Goal: Transaction & Acquisition: Book appointment/travel/reservation

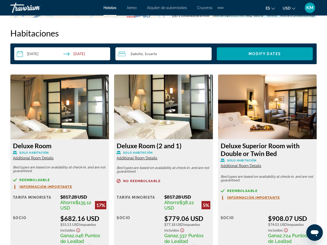
click at [152, 100] on img "Main content" at bounding box center [163, 106] width 98 height 65
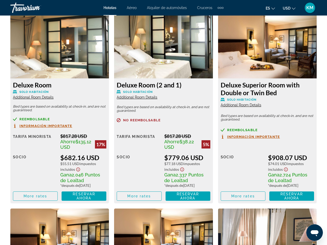
scroll to position [782, 0]
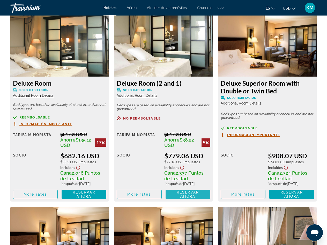
click at [180, 197] on span "Reservar ahora" at bounding box center [188, 194] width 22 height 8
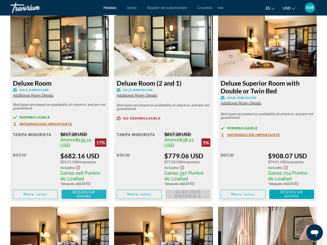
click at [74, 197] on span "Reservar ahora" at bounding box center [84, 194] width 22 height 8
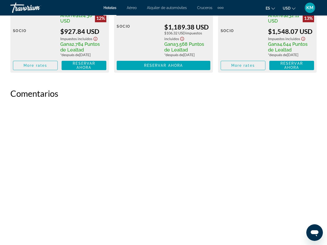
scroll to position [1107, 0]
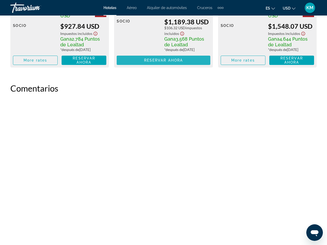
click at [191, 66] on span "Main content" at bounding box center [163, 60] width 93 height 12
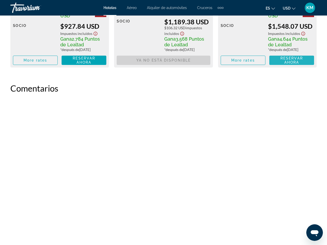
click at [293, 64] on span "Reservar ahora" at bounding box center [291, 60] width 22 height 8
click at [83, 64] on span "Reservar ahora" at bounding box center [84, 60] width 22 height 8
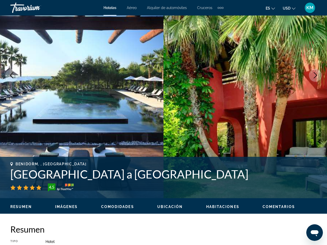
scroll to position [29, 0]
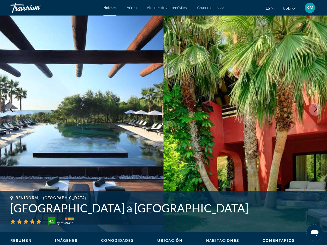
click at [108, 6] on span "Hoteles" at bounding box center [109, 8] width 13 height 4
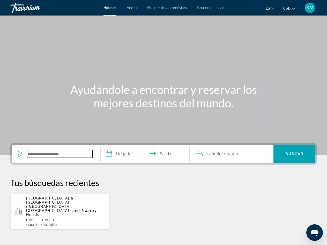
click at [45, 156] on input "Search hotel destination" at bounding box center [60, 154] width 66 height 8
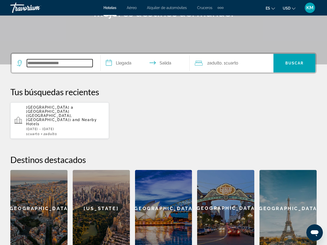
scroll to position [126, 0]
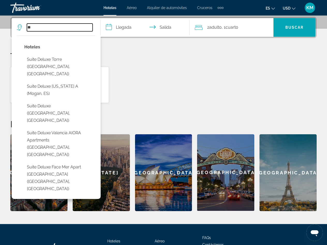
type input "*"
click at [183, 77] on div "[GEOGRAPHIC_DATA] a [GEOGRAPHIC_DATA] ([GEOGRAPHIC_DATA], [GEOGRAPHIC_DATA]) an…" at bounding box center [163, 84] width 306 height 37
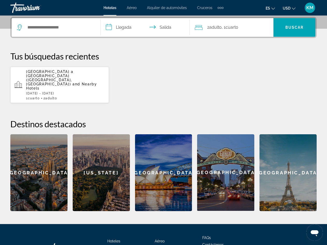
click at [54, 32] on div "Search widget" at bounding box center [56, 27] width 78 height 19
click at [43, 24] on input "Search hotel destination" at bounding box center [60, 28] width 66 height 8
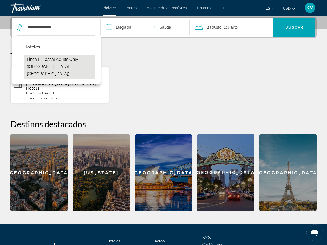
click at [60, 64] on button "Finca el Tossal Adults Only ([GEOGRAPHIC_DATA], [GEOGRAPHIC_DATA])" at bounding box center [59, 67] width 71 height 24
type input "**********"
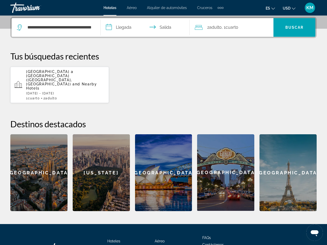
click at [125, 29] on input "**********" at bounding box center [146, 28] width 91 height 20
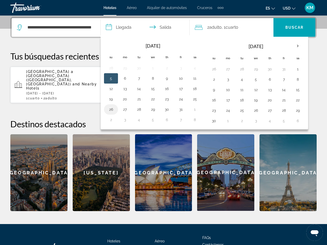
click at [109, 107] on button "26" at bounding box center [111, 109] width 8 height 7
click at [140, 107] on button "28" at bounding box center [139, 109] width 8 height 7
type input "**********"
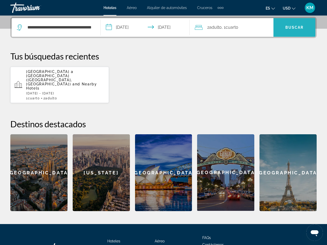
click at [292, 27] on span "Buscar" at bounding box center [294, 27] width 18 height 4
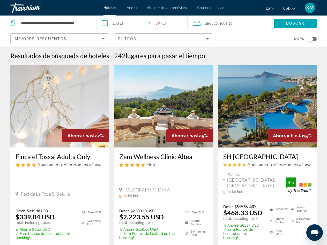
click at [64, 107] on img "Main content" at bounding box center [59, 106] width 98 height 83
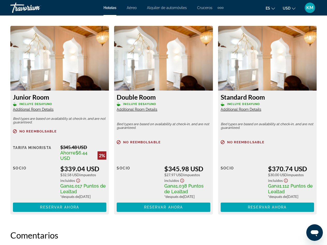
scroll to position [774, 0]
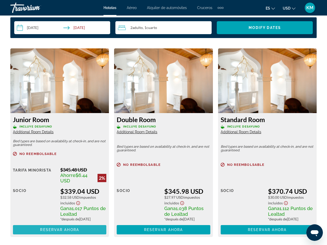
click at [48, 231] on span "Main content" at bounding box center [59, 229] width 93 height 12
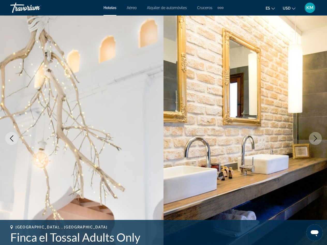
click at [106, 7] on span "Hoteles" at bounding box center [109, 8] width 13 height 4
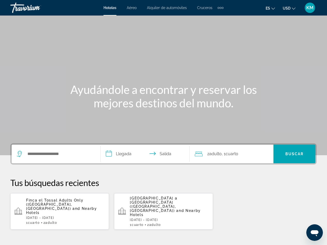
click at [160, 199] on span "[GEOGRAPHIC_DATA] a [GEOGRAPHIC_DATA] ([GEOGRAPHIC_DATA], [GEOGRAPHIC_DATA])" at bounding box center [153, 204] width 47 height 17
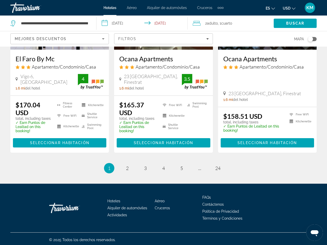
scroll to position [715, 0]
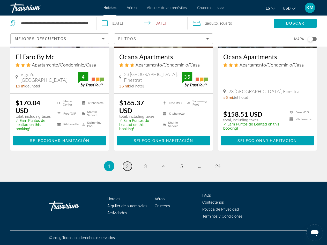
click at [126, 167] on span "2" at bounding box center [127, 166] width 3 height 6
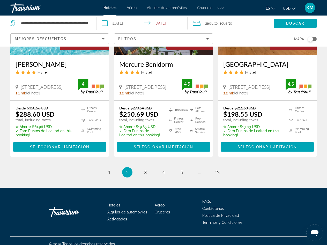
scroll to position [695, 0]
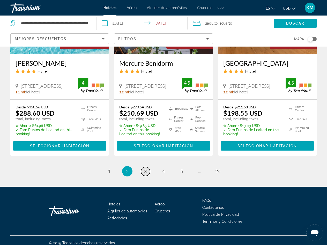
click at [145, 174] on span "3" at bounding box center [145, 171] width 3 height 6
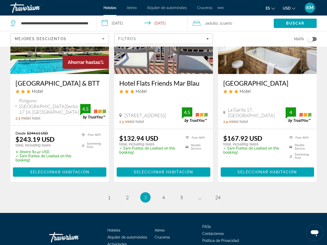
scroll to position [693, 0]
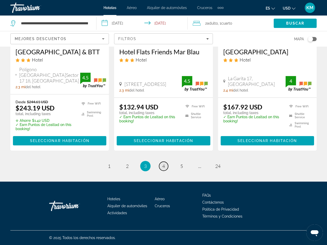
click at [163, 168] on span "4" at bounding box center [163, 166] width 3 height 6
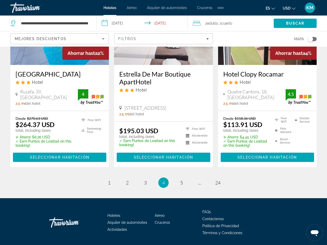
scroll to position [686, 0]
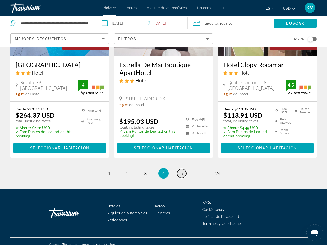
click at [184, 169] on link "page 5" at bounding box center [181, 173] width 9 height 9
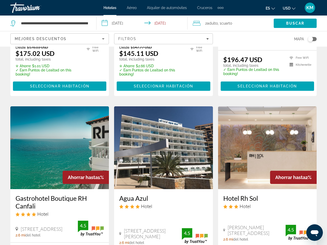
scroll to position [569, 0]
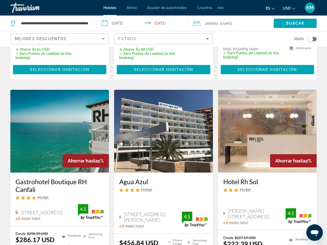
click at [65, 126] on img "Main content" at bounding box center [59, 131] width 98 height 83
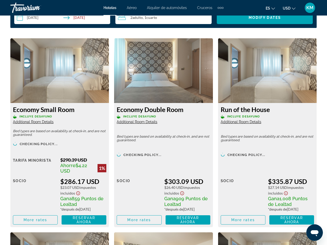
scroll to position [760, 0]
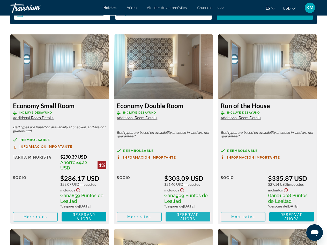
click at [191, 221] on span "Reservar ahora" at bounding box center [188, 216] width 22 height 8
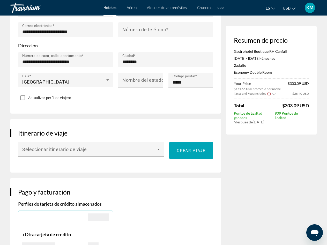
scroll to position [224, 0]
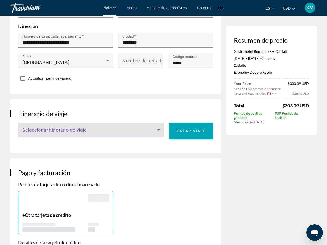
click at [152, 130] on span "Main content" at bounding box center [89, 132] width 135 height 6
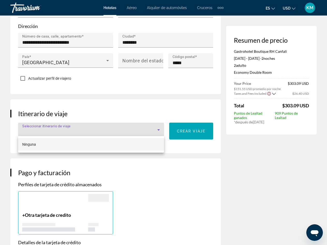
click at [156, 165] on div at bounding box center [163, 122] width 327 height 245
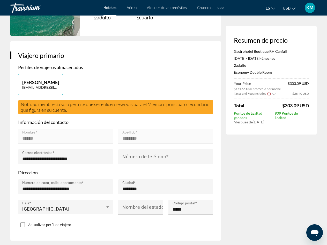
scroll to position [0, 0]
